Goal: Task Accomplishment & Management: Use online tool/utility

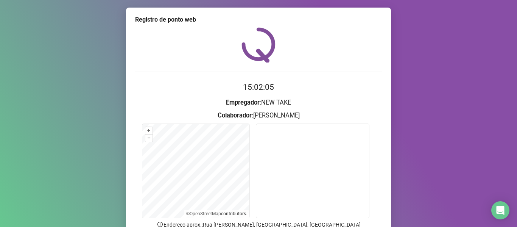
scroll to position [38, 0]
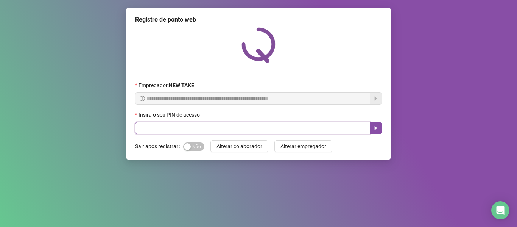
click at [168, 129] on input "text" at bounding box center [252, 128] width 235 height 12
type input "*****"
click at [374, 127] on icon "caret-right" at bounding box center [376, 128] width 6 height 6
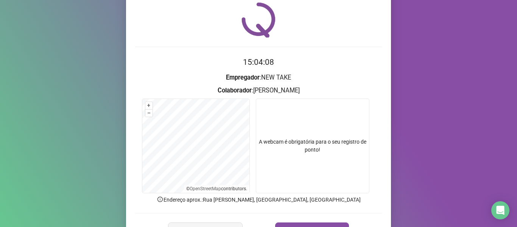
scroll to position [38, 0]
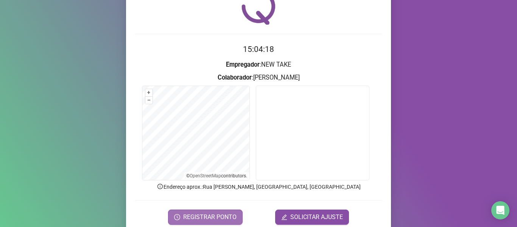
click at [234, 213] on button "REGISTRAR PONTO" at bounding box center [205, 216] width 75 height 15
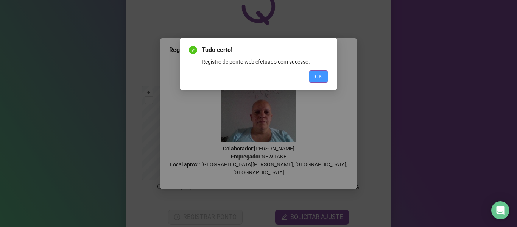
click at [318, 76] on span "OK" at bounding box center [318, 76] width 7 height 8
